Goal: Information Seeking & Learning: Stay updated

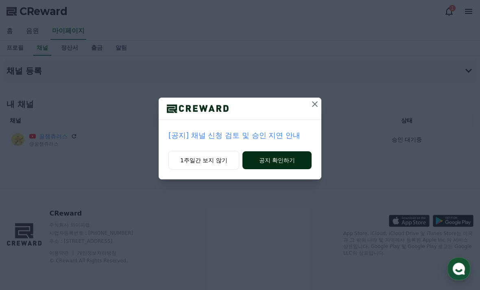
click at [280, 158] on button "공지 확인하기" at bounding box center [276, 160] width 69 height 18
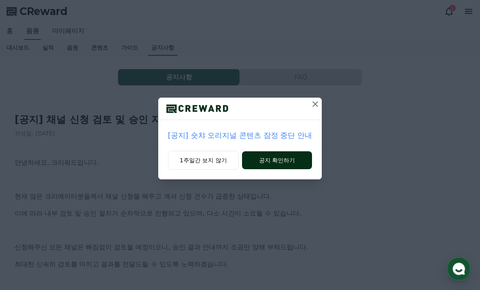
click at [280, 160] on button "공지 확인하기" at bounding box center [277, 160] width 70 height 18
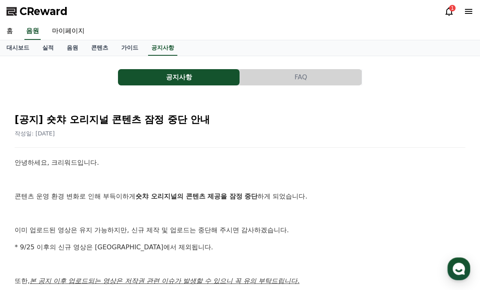
click at [133, 73] on button "공지사항" at bounding box center [179, 77] width 122 height 16
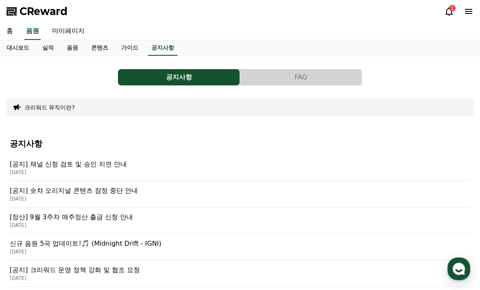
click at [76, 165] on p "[공지] 채널 신청 검토 및 승인 지연 안내" at bounding box center [240, 164] width 460 height 10
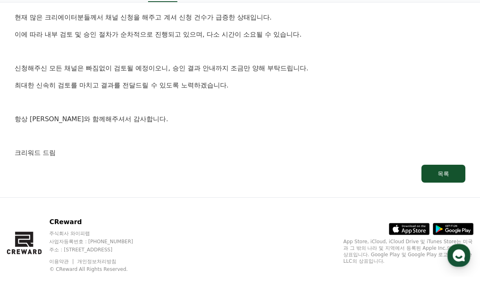
scroll to position [159, 0]
